Goal: Information Seeking & Learning: Learn about a topic

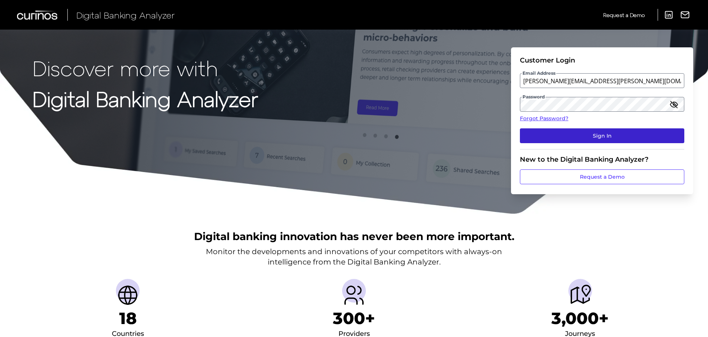
click at [575, 131] on button "Sign In" at bounding box center [602, 136] width 164 height 15
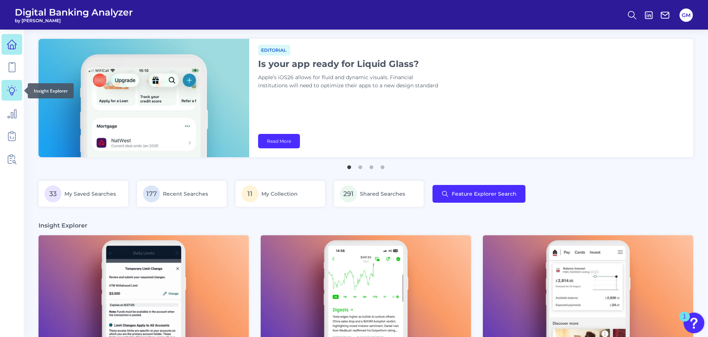
click at [10, 90] on icon at bounding box center [12, 90] width 10 height 10
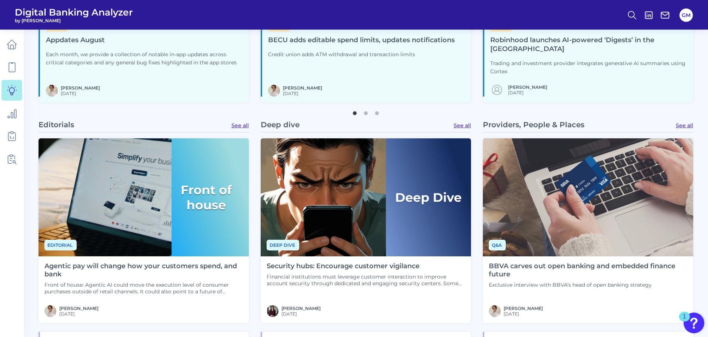
scroll to position [444, 0]
click at [464, 123] on link "See all" at bounding box center [462, 126] width 17 height 7
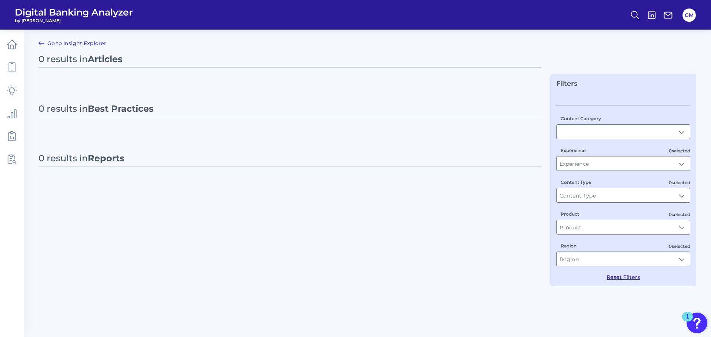
type input "Articles"
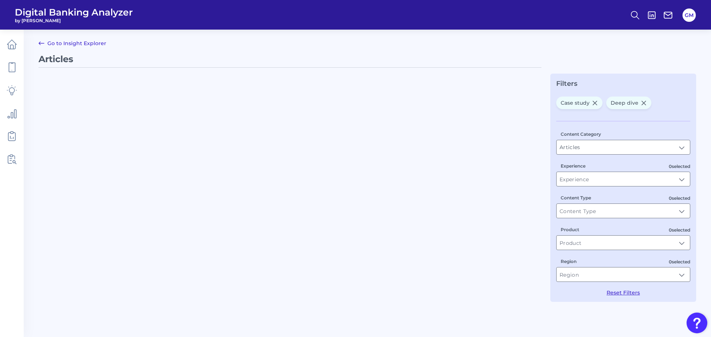
type input "Deep dive, Case study"
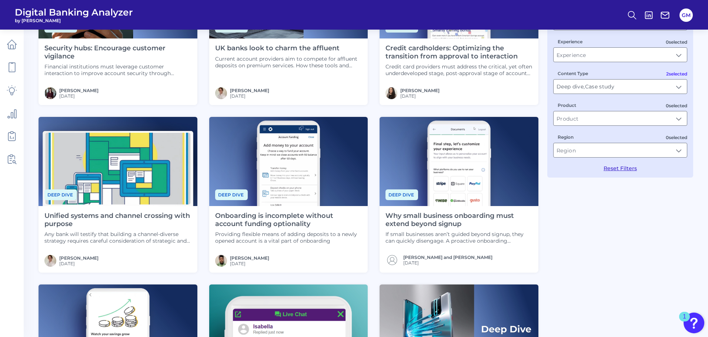
scroll to position [222, 0]
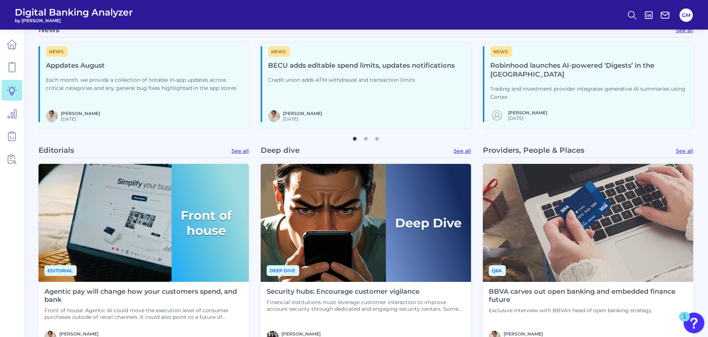
scroll to position [413, 0]
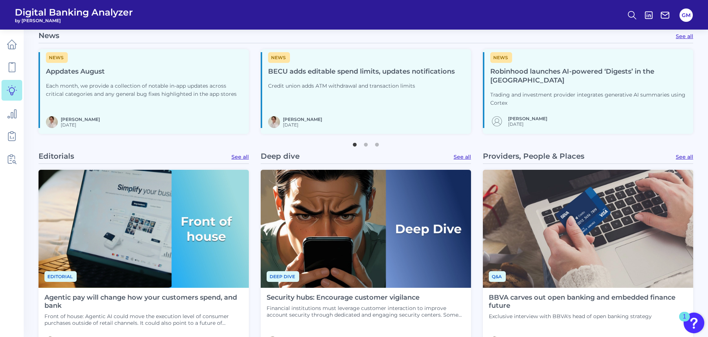
click at [683, 154] on link "See all" at bounding box center [684, 157] width 17 height 7
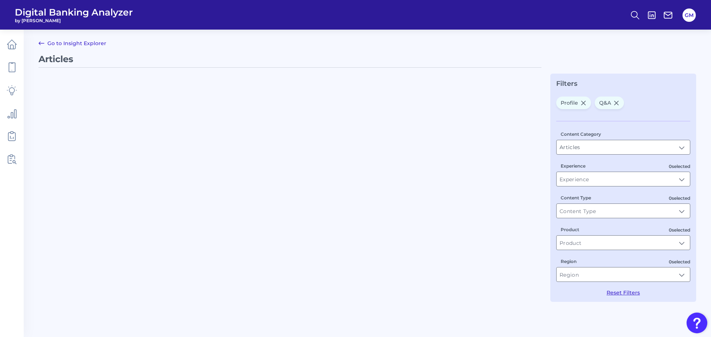
type input "Profile, Q&A"
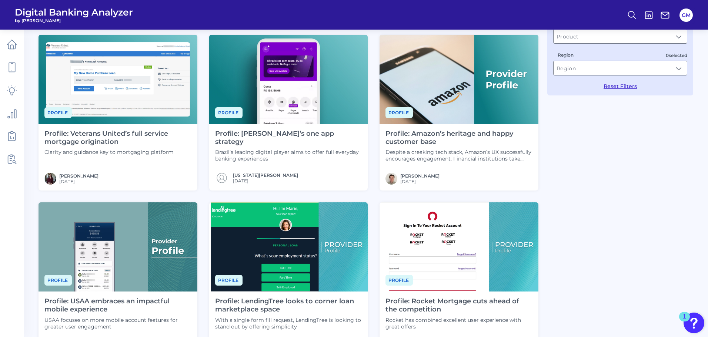
scroll to position [328, 0]
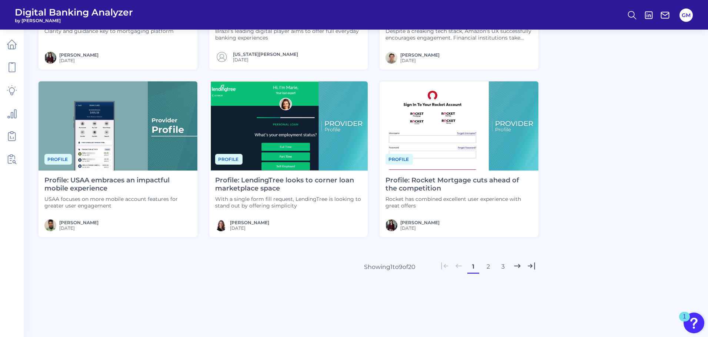
click at [528, 267] on icon at bounding box center [531, 266] width 6 height 6
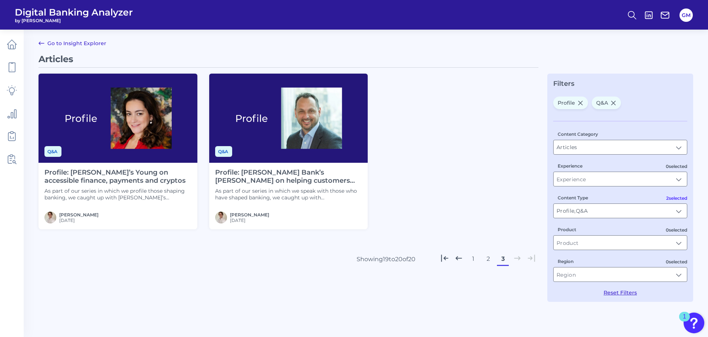
scroll to position [0, 0]
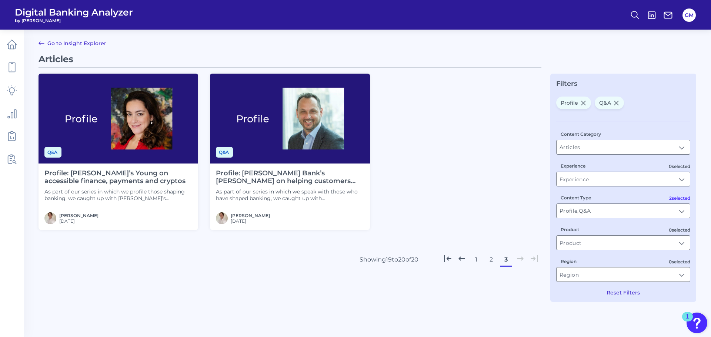
click at [491, 260] on button "2" at bounding box center [491, 260] width 12 height 12
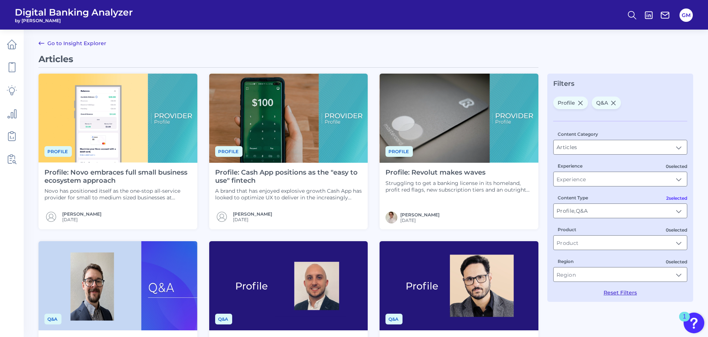
click at [100, 45] on link "Go to Insight Explorer" at bounding box center [73, 43] width 68 height 9
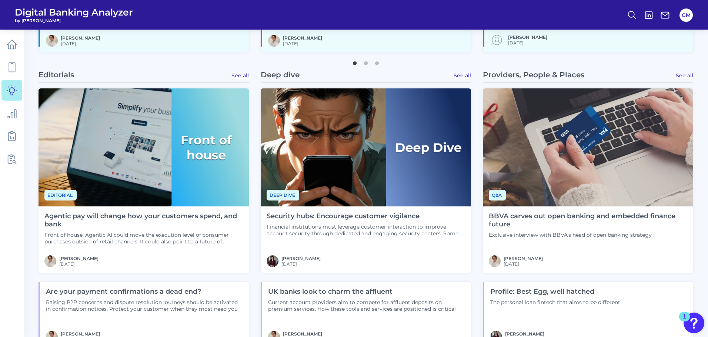
scroll to position [481, 0]
